Goal: Information Seeking & Learning: Learn about a topic

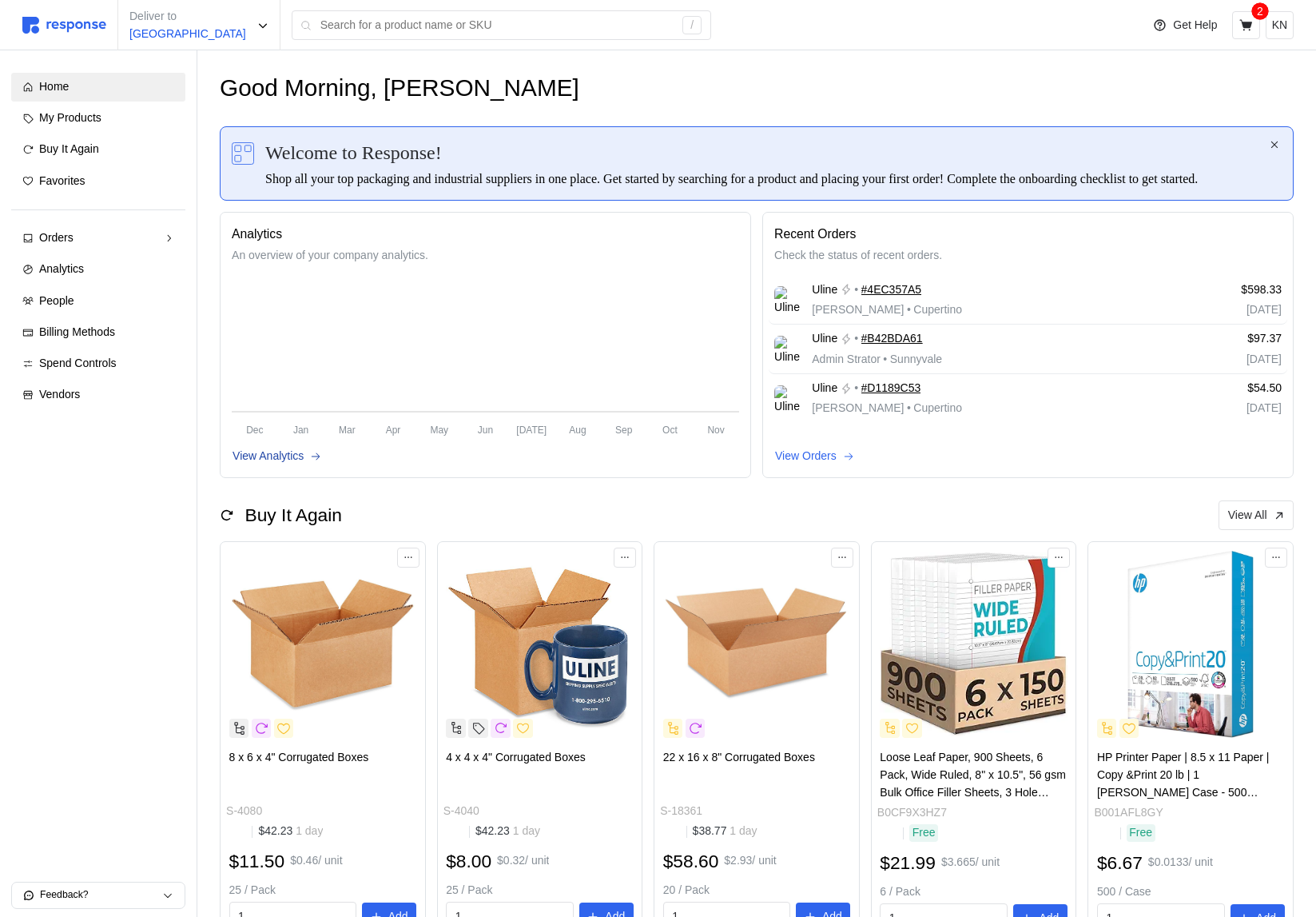
click at [297, 465] on p "View Analytics" at bounding box center [267, 456] width 71 height 17
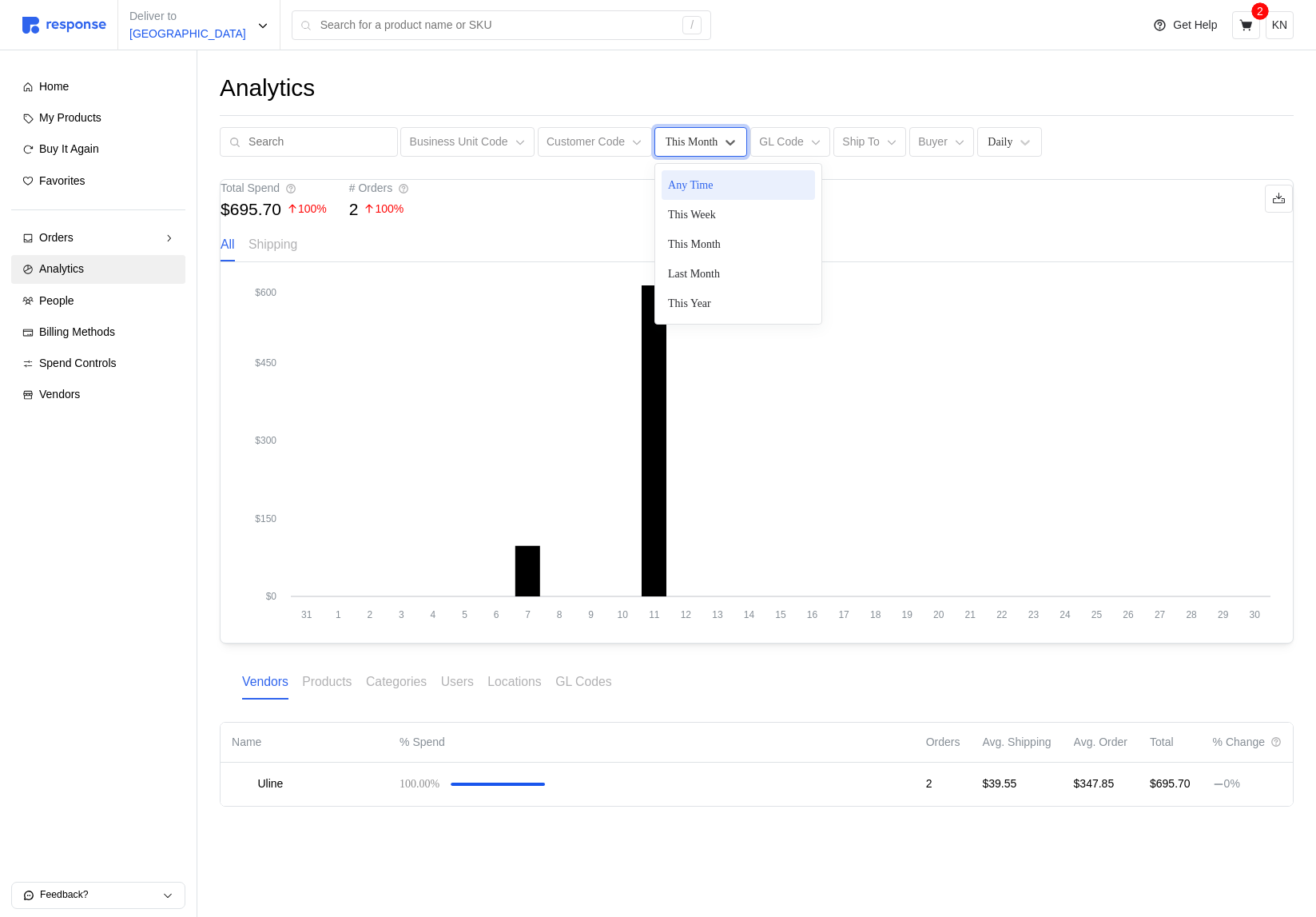
click at [698, 139] on div "This Month" at bounding box center [691, 142] width 52 height 17
click at [702, 300] on div "This Year" at bounding box center [739, 303] width 153 height 30
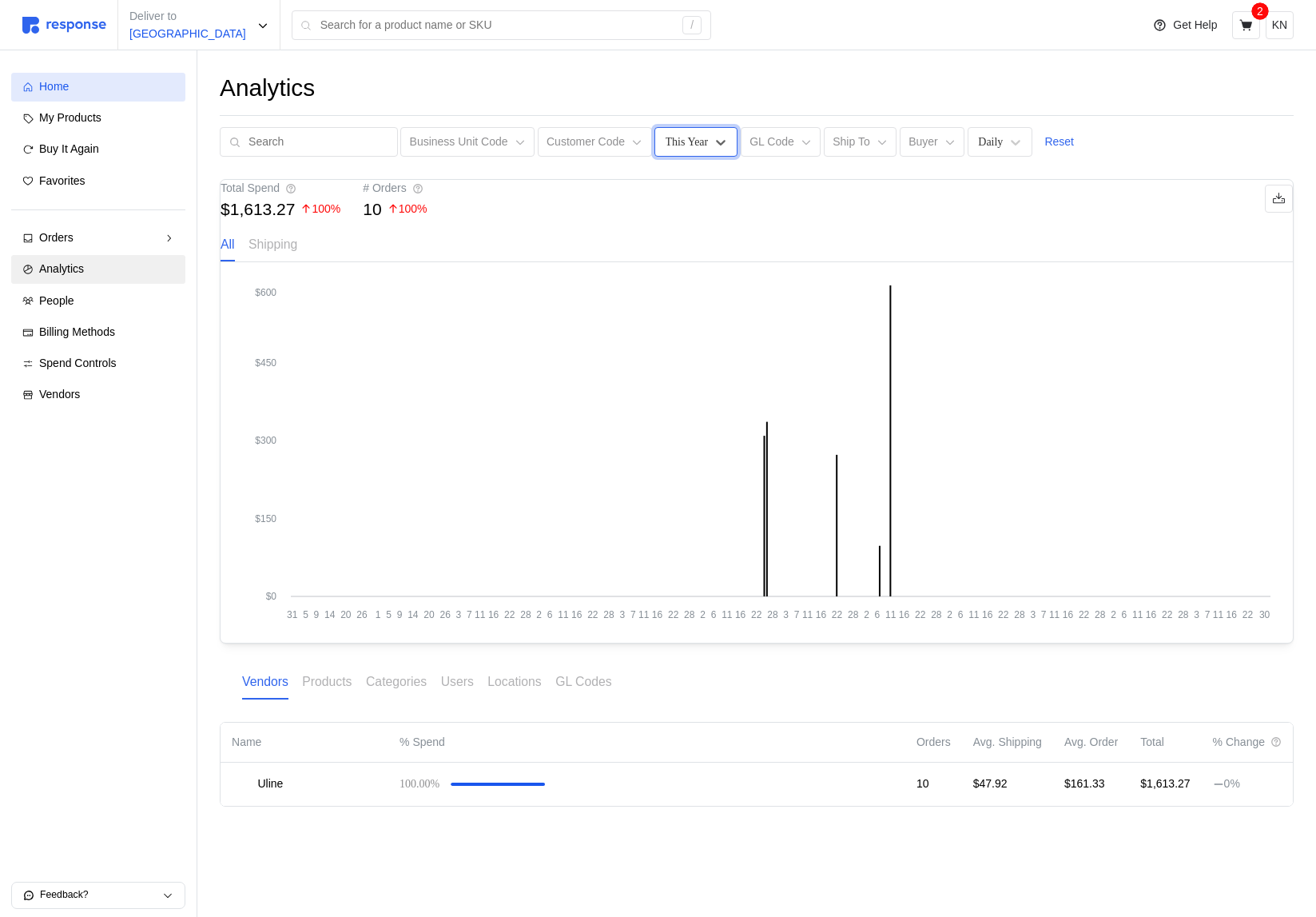
click at [114, 88] on div "Home" at bounding box center [107, 87] width 135 height 17
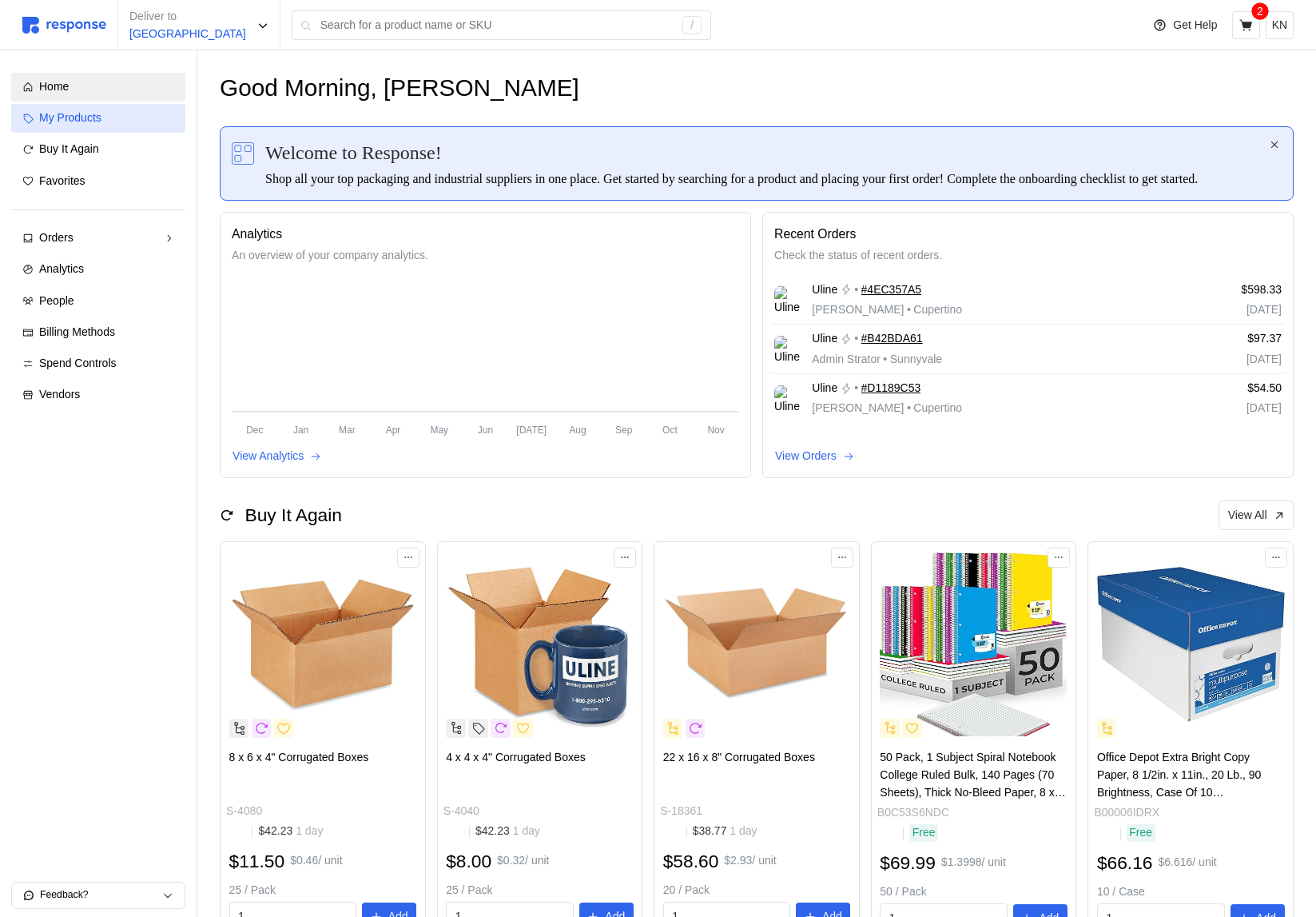
click at [123, 118] on div "My Products" at bounding box center [107, 117] width 135 height 17
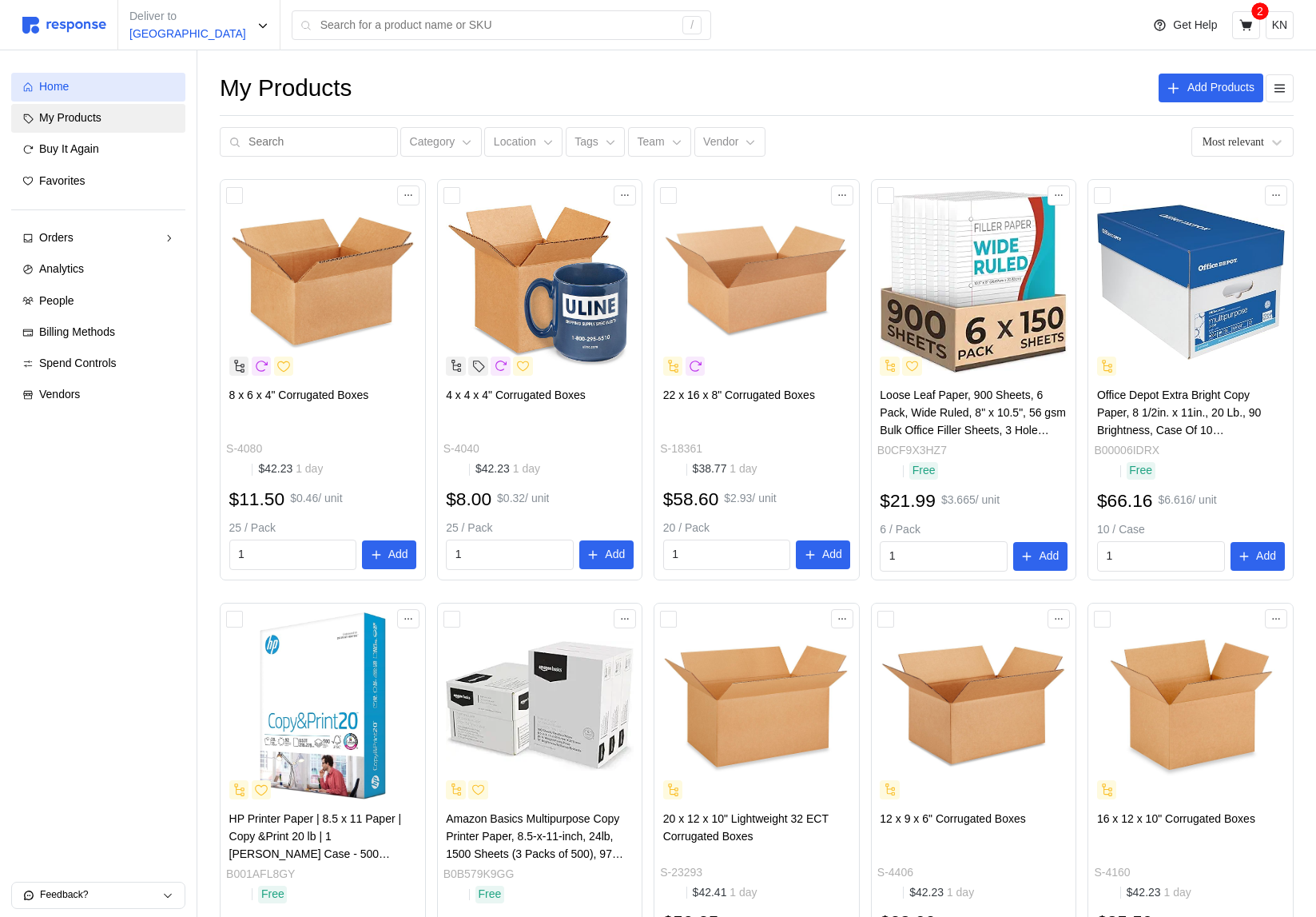
click at [127, 82] on div "Home" at bounding box center [107, 87] width 135 height 17
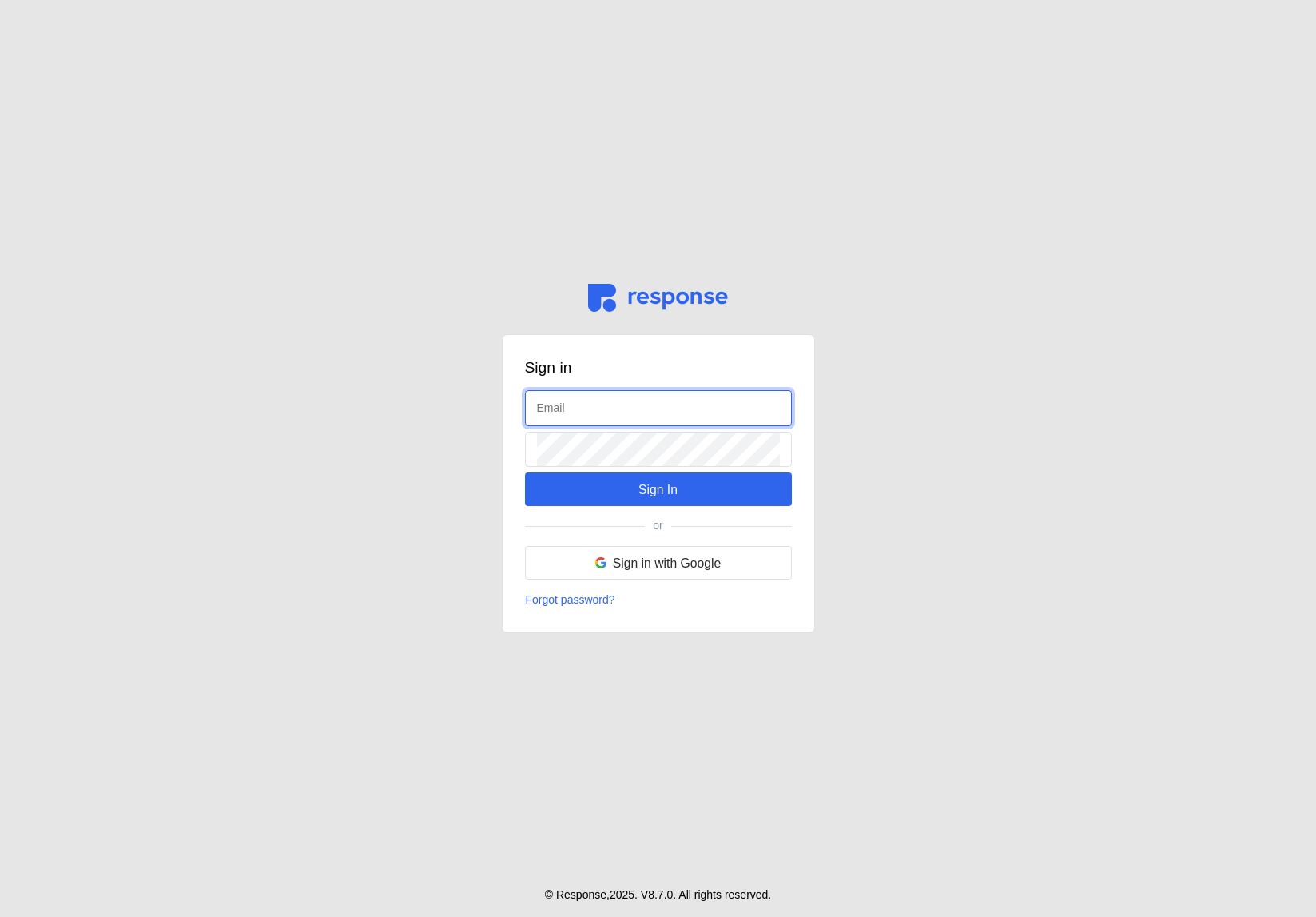
click at [586, 397] on input "text" at bounding box center [659, 407] width 243 height 34
type input "kristina@tryresponse.com"
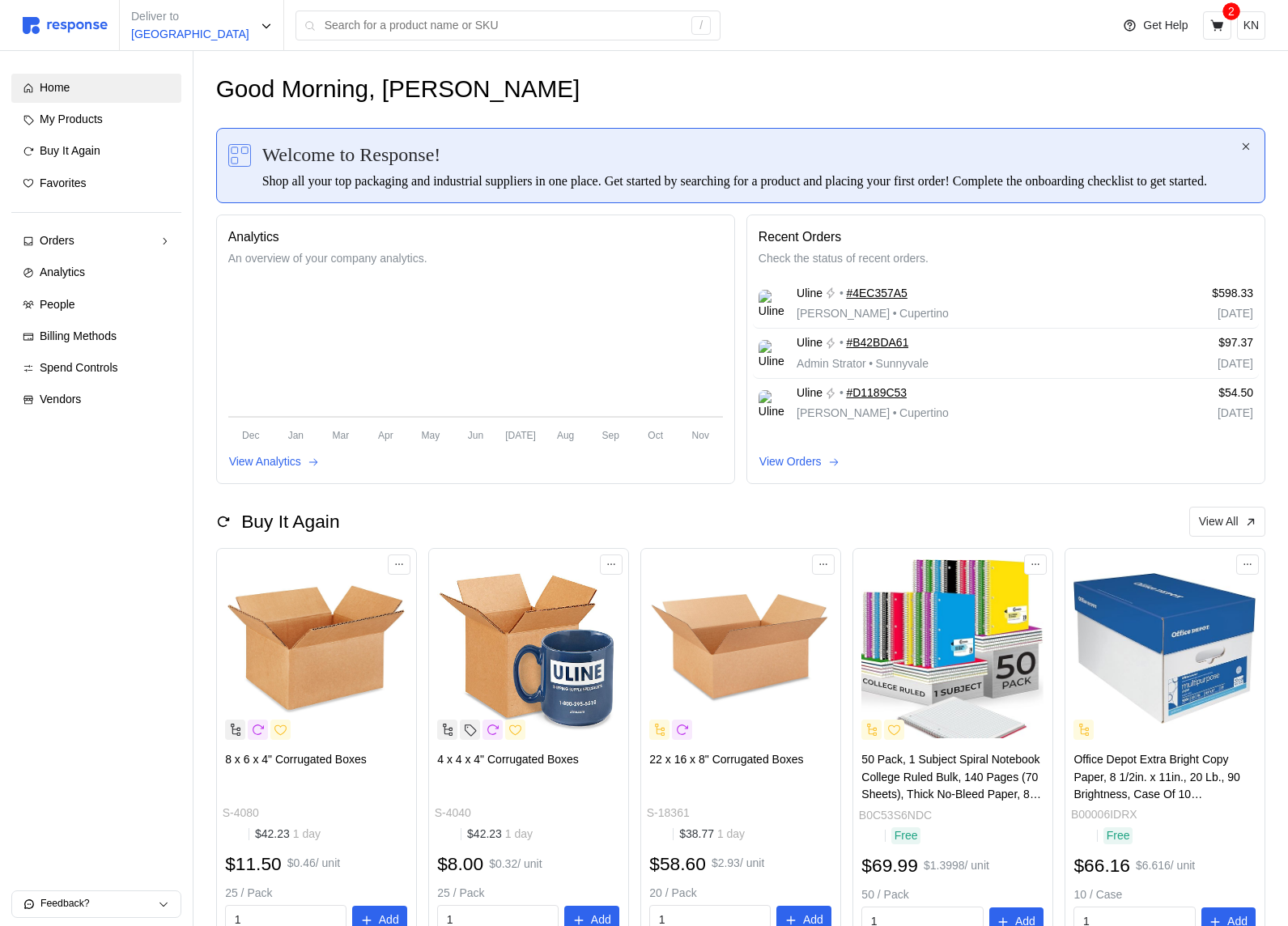
click at [763, 530] on div "Buy It Again View All" at bounding box center [741, 522] width 1049 height 30
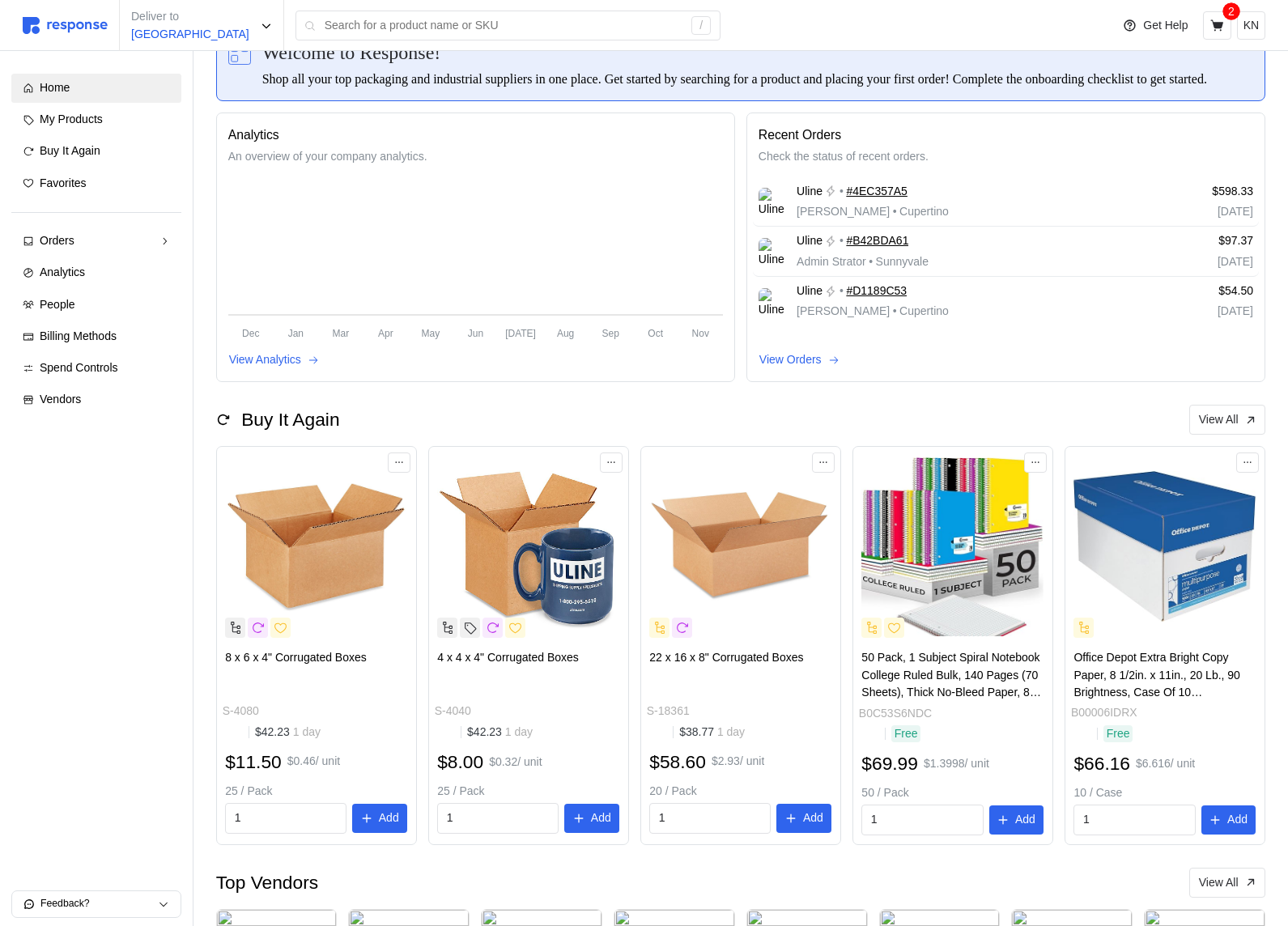
scroll to position [113, 0]
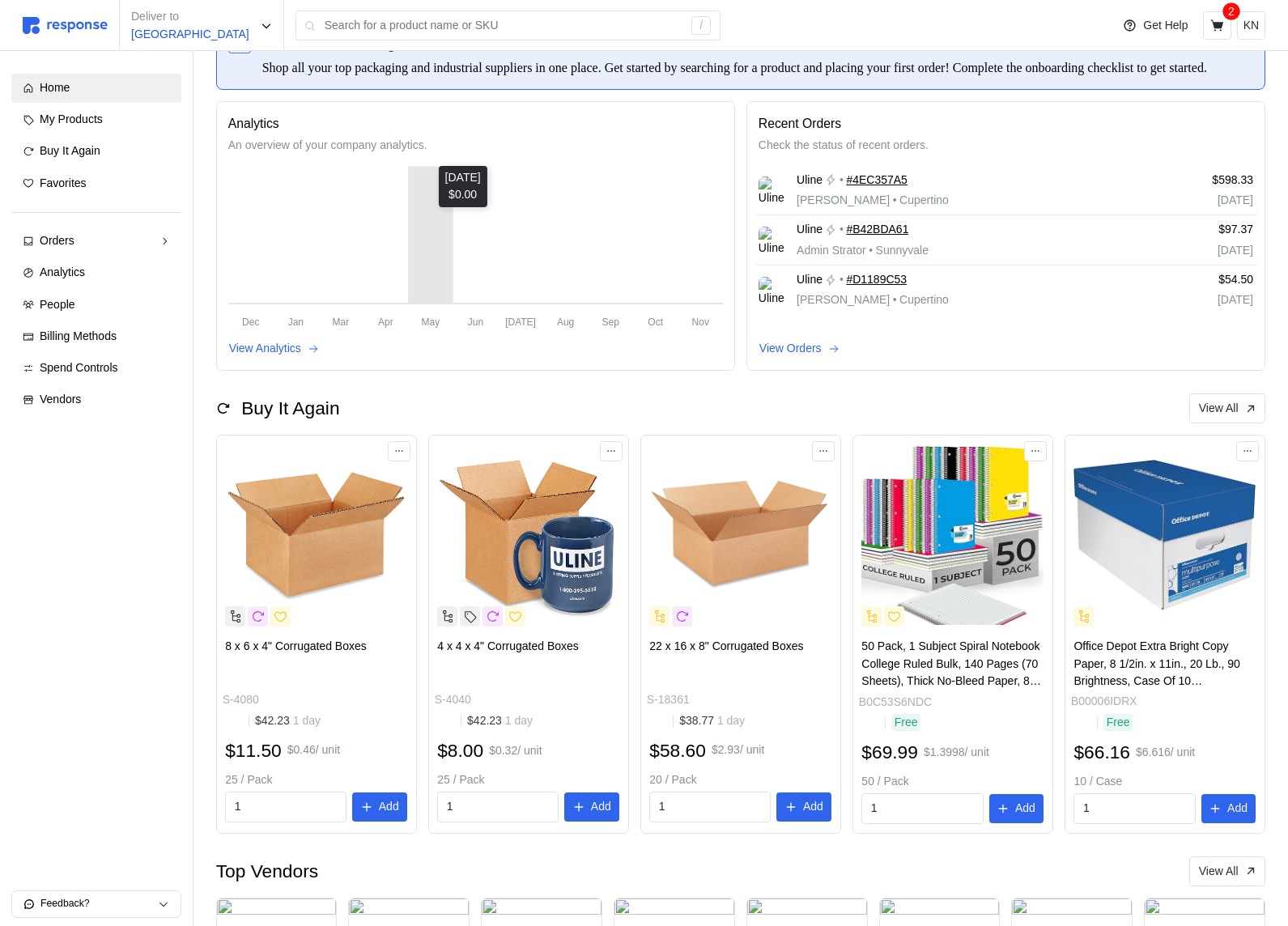
click at [418, 272] on icon "Dec Jan Mar Apr May Jun Jul Aug Sep Oct Nov" at bounding box center [476, 247] width 494 height 162
click at [329, 272] on icon "Dec Jan Mar Apr May Jun Jul Aug Sep Oct Nov" at bounding box center [476, 247] width 494 height 162
click at [743, 118] on div "Recent Orders Check the status of recent orders. Uline • #4EC357A5 Michael Jord…" at bounding box center [1005, 235] width 531 height 281
click at [296, 358] on p "View Analytics" at bounding box center [265, 348] width 72 height 18
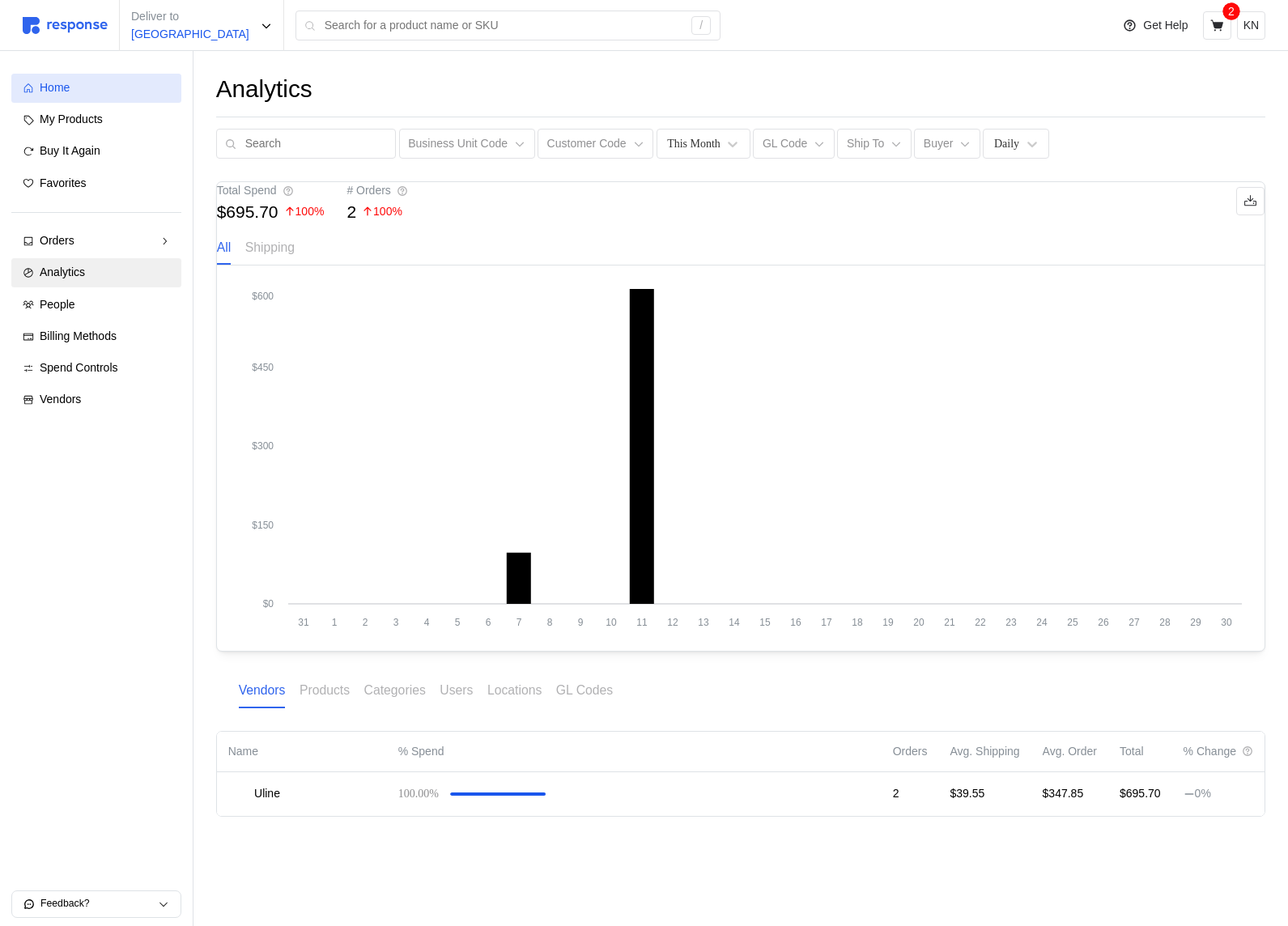
click at [92, 95] on div "Home" at bounding box center [105, 88] width 130 height 18
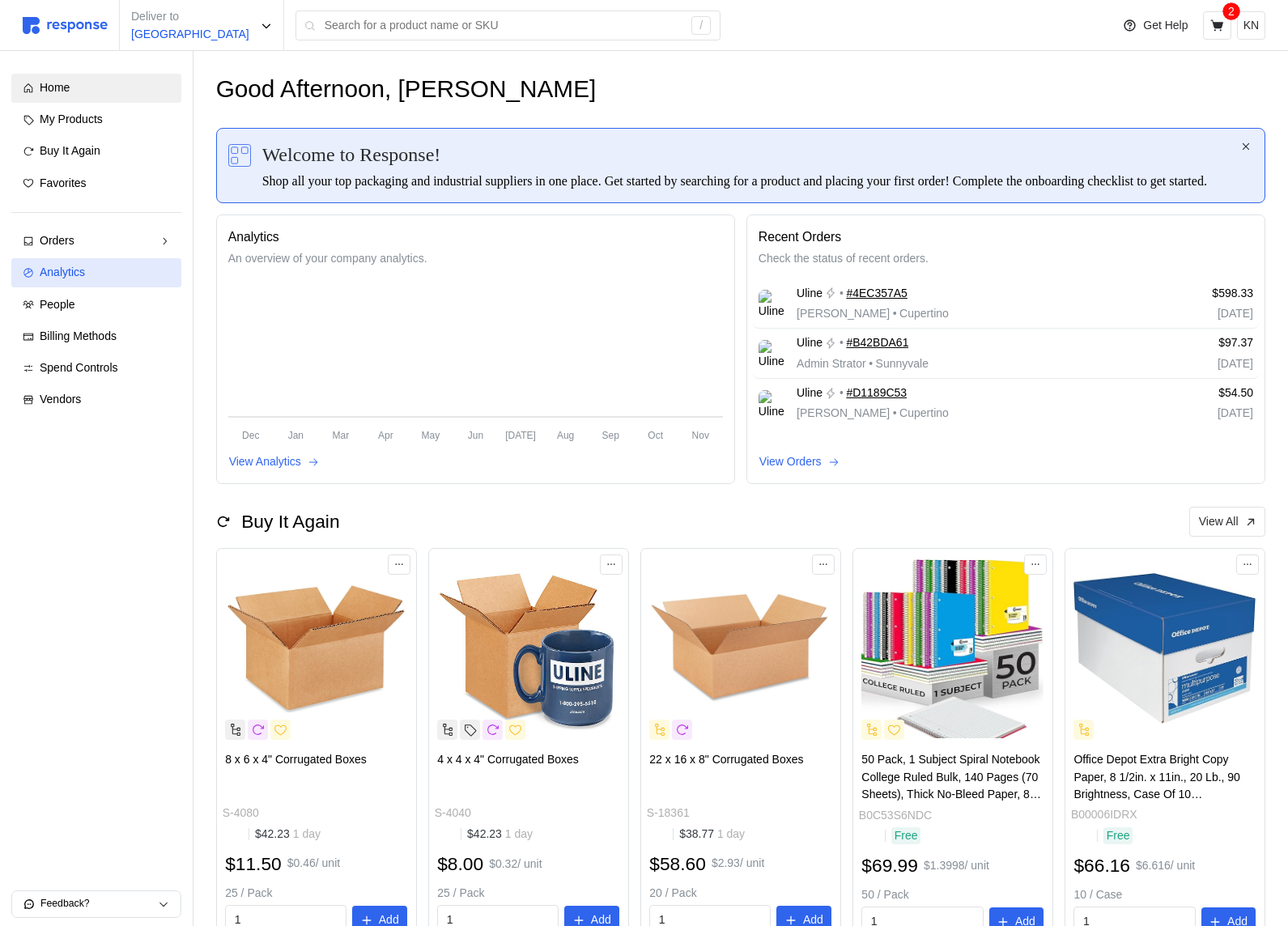
click at [110, 271] on div "Analytics" at bounding box center [105, 272] width 130 height 18
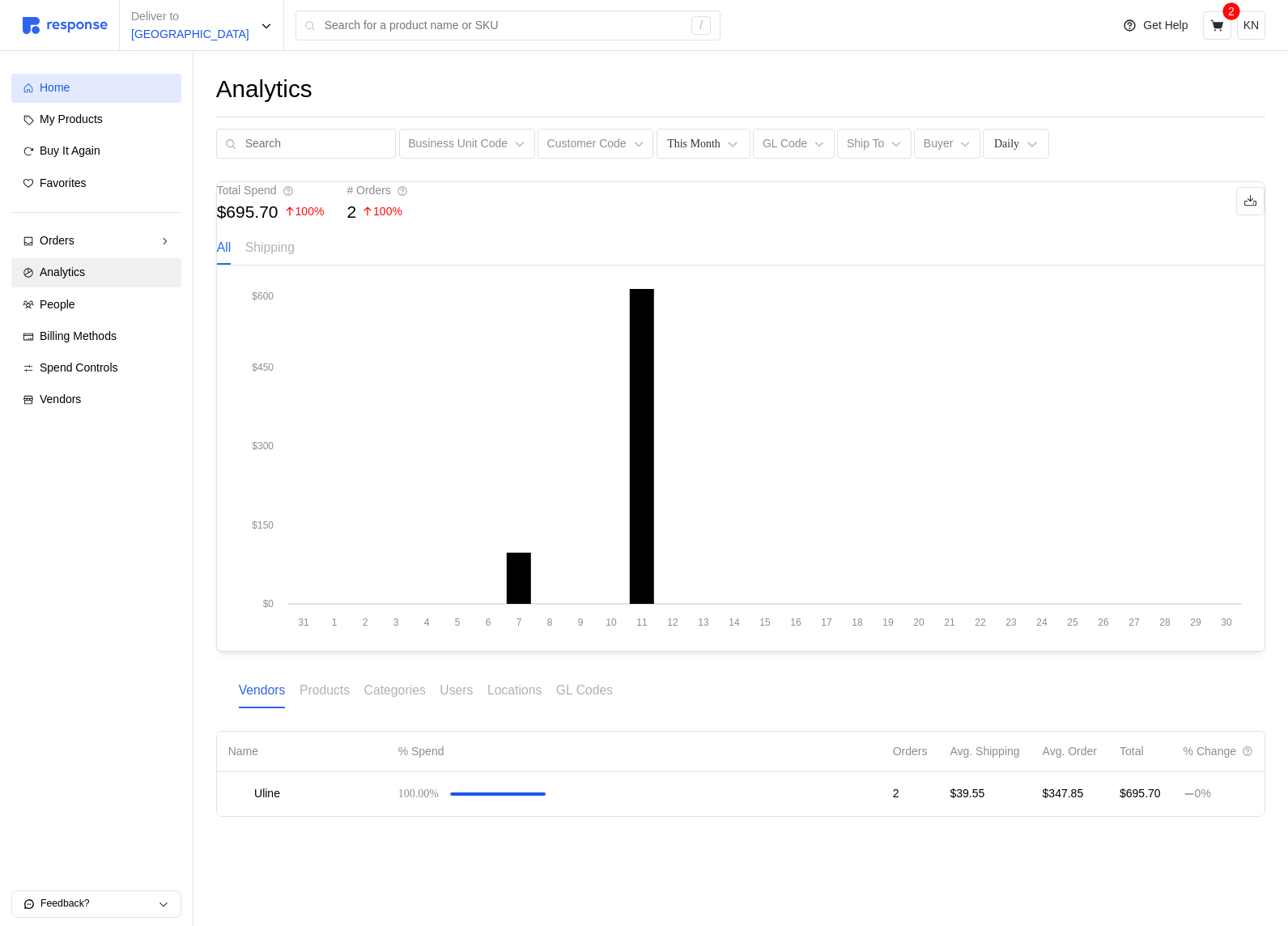
click at [116, 81] on div "Home" at bounding box center [105, 88] width 130 height 18
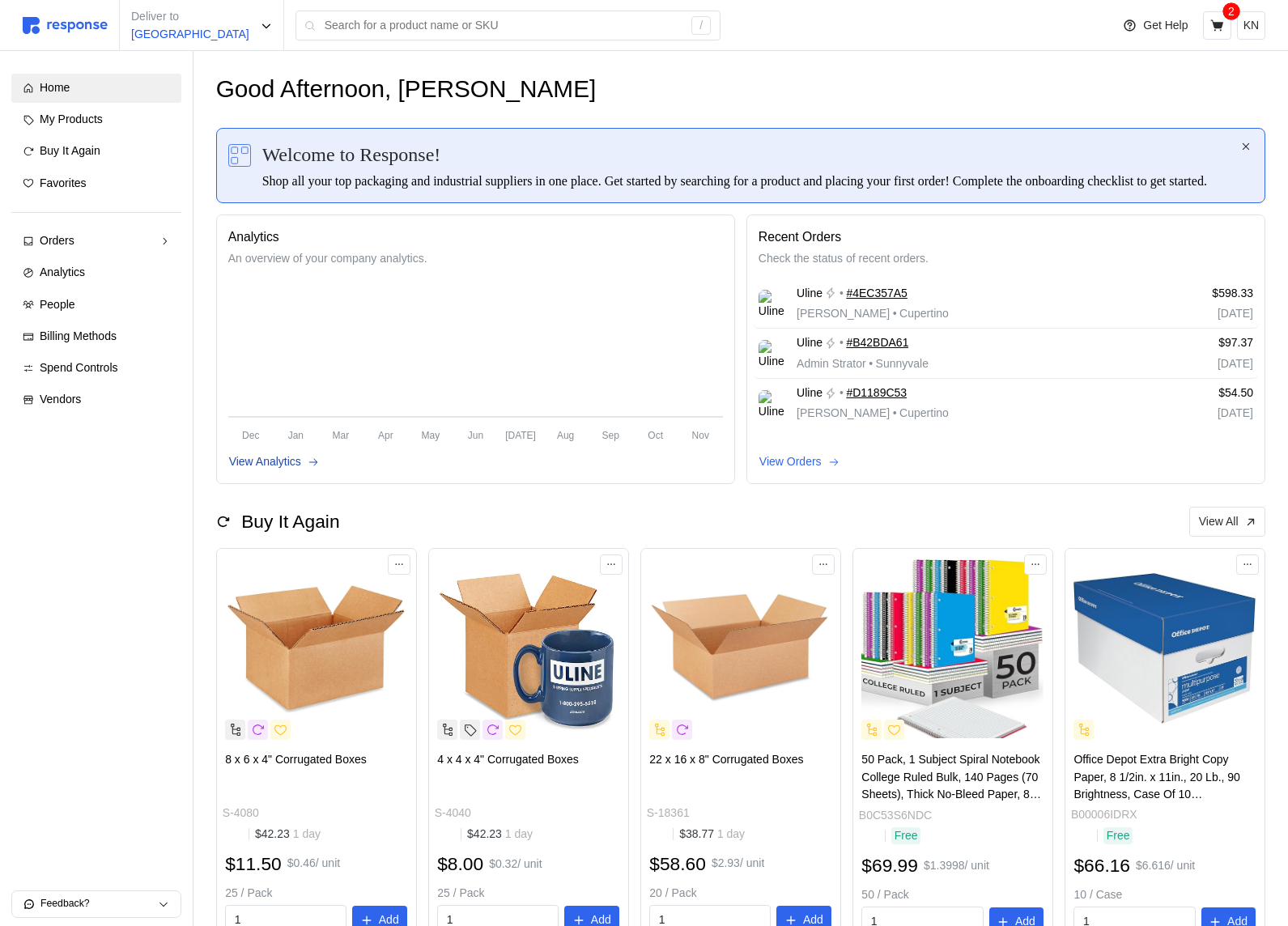
click at [289, 471] on p "View Analytics" at bounding box center [265, 461] width 72 height 18
click at [101, 268] on div "Analytics" at bounding box center [105, 272] width 130 height 18
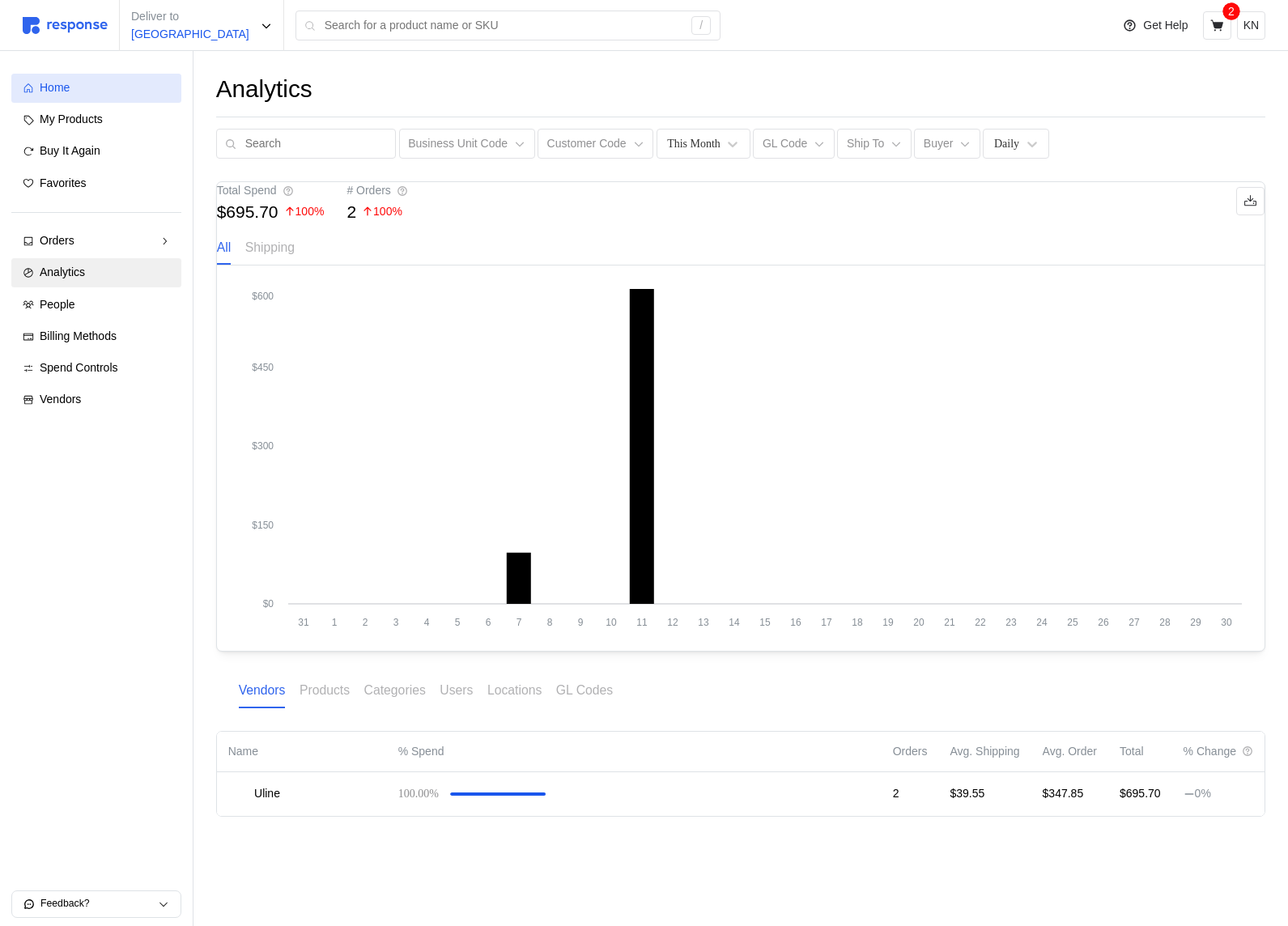
click at [71, 94] on div "Home" at bounding box center [105, 88] width 130 height 18
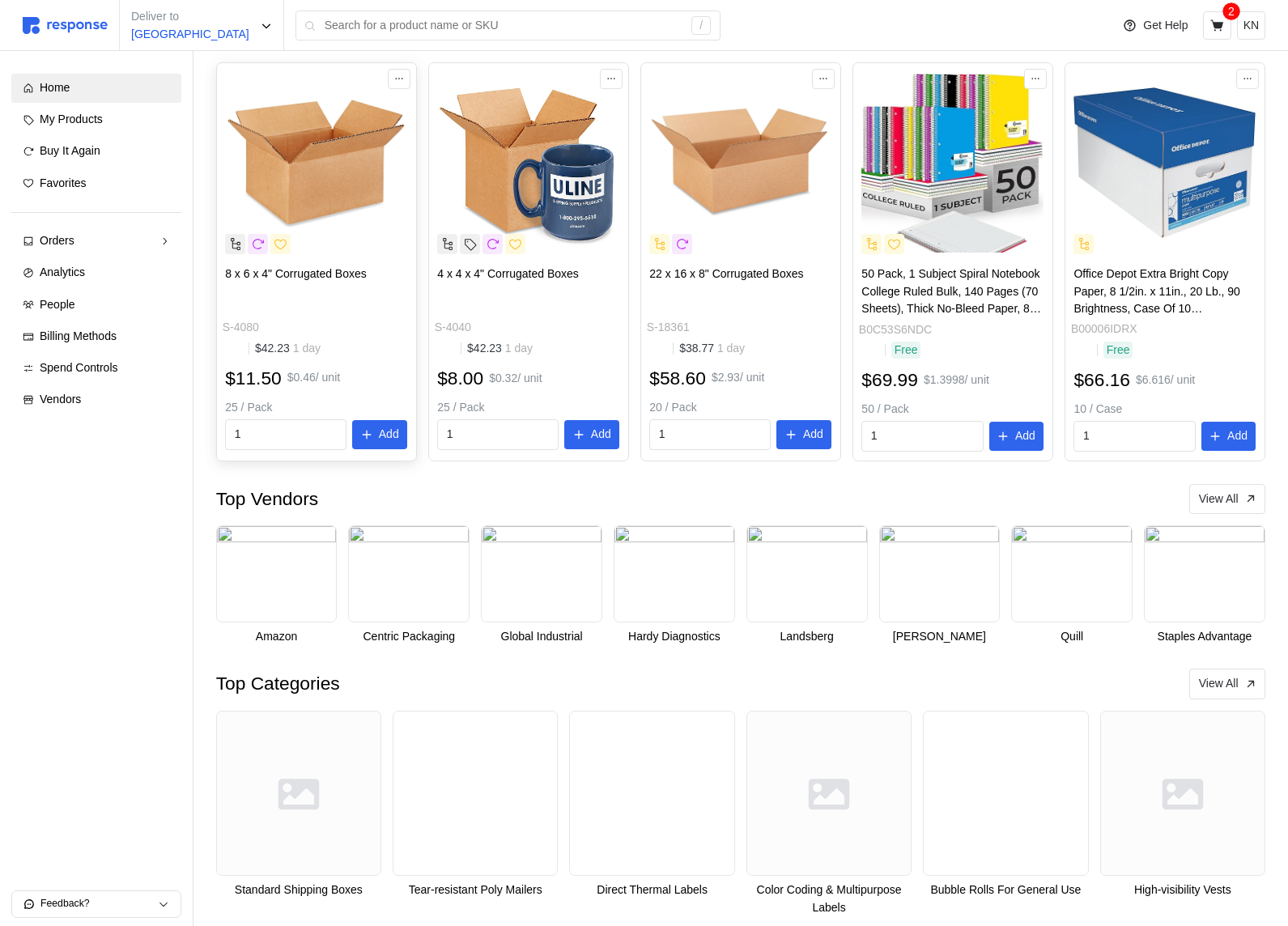
scroll to position [518, 0]
